Goal: Find specific page/section: Find specific page/section

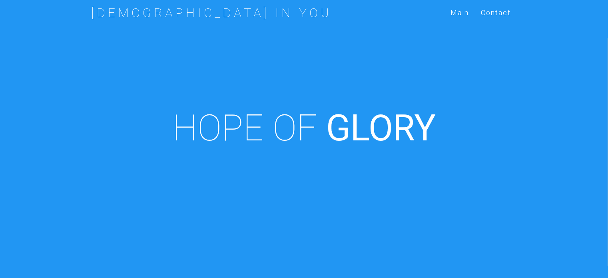
scroll to position [278, 0]
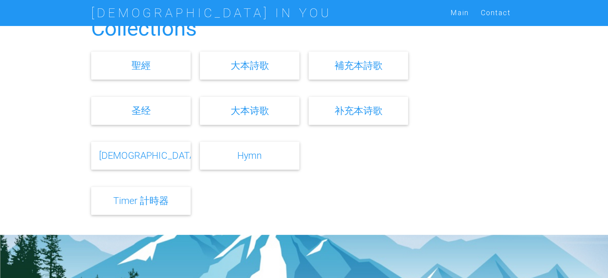
click at [354, 70] on link "補充本詩歌" at bounding box center [358, 66] width 48 height 12
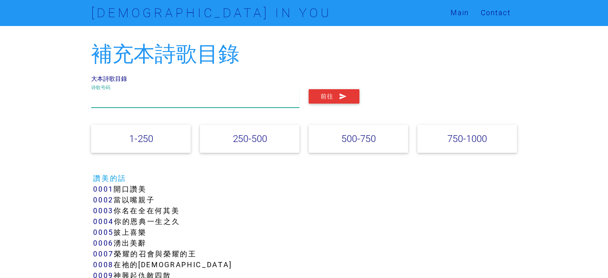
click at [195, 96] on input "text" at bounding box center [195, 98] width 208 height 18
type input "328"
click at [328, 94] on button "前往" at bounding box center [334, 96] width 51 height 14
